Goal: Transaction & Acquisition: Purchase product/service

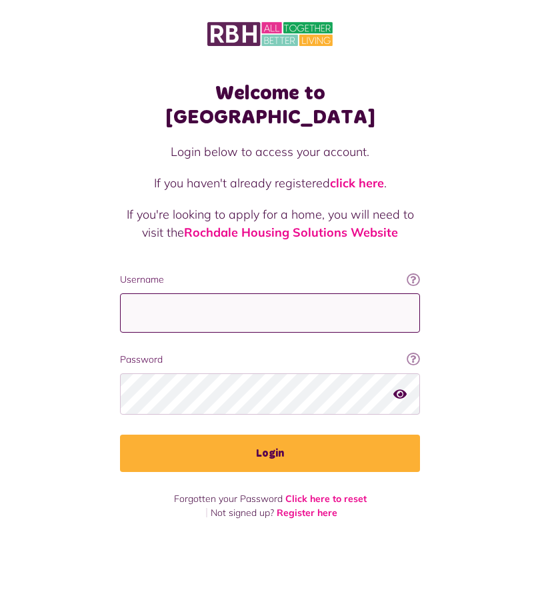
click at [291, 293] on input "Username" at bounding box center [270, 312] width 300 height 39
type input "**********"
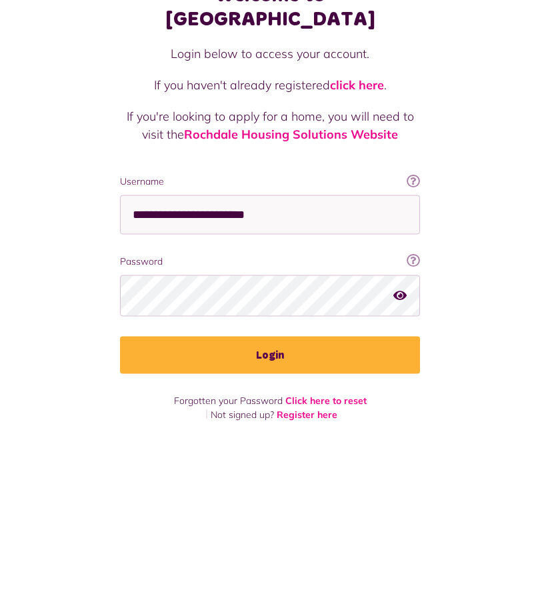
click at [310, 434] on button "Login" at bounding box center [270, 452] width 300 height 37
click at [293, 434] on button "Login" at bounding box center [270, 452] width 300 height 37
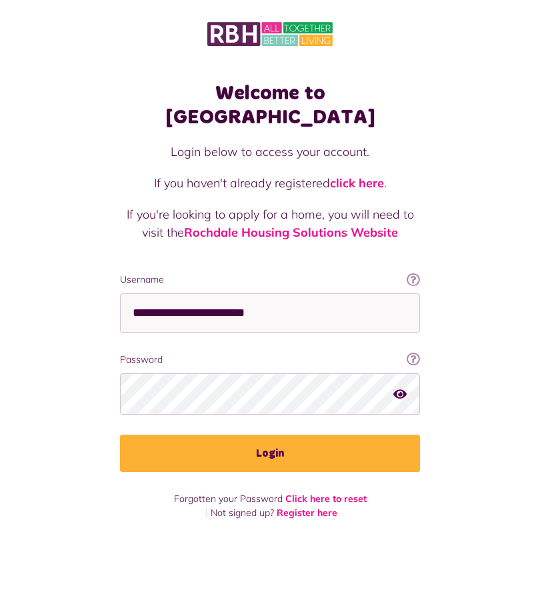
click at [289, 434] on button "Login" at bounding box center [270, 452] width 300 height 37
click at [283, 434] on button "Login" at bounding box center [270, 452] width 300 height 37
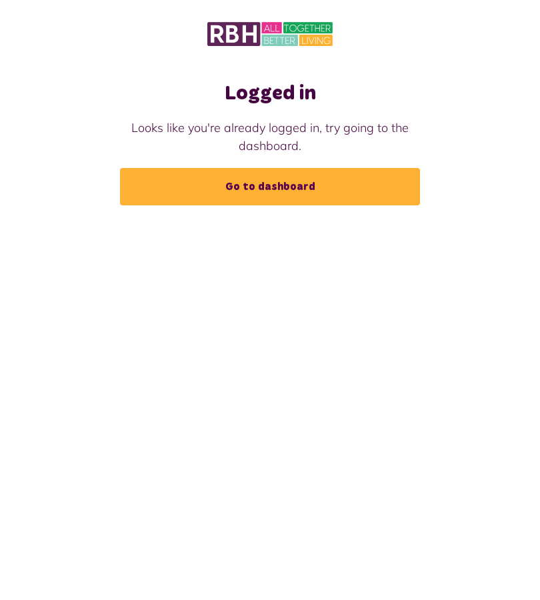
click at [290, 189] on link "Go to dashboard" at bounding box center [270, 186] width 300 height 37
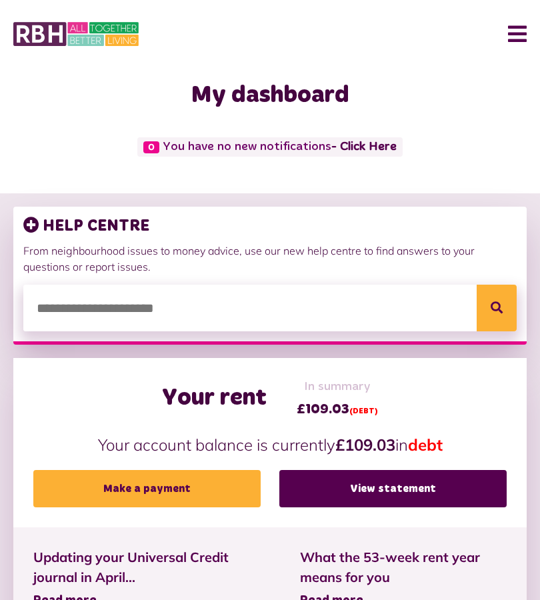
click at [201, 495] on link "Make a payment" at bounding box center [146, 488] width 227 height 37
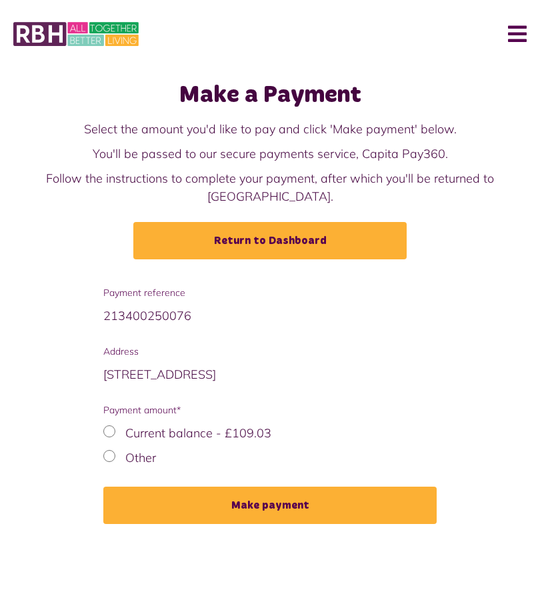
click at [287, 492] on button "Make payment" at bounding box center [269, 504] width 333 height 37
